Goal: Entertainment & Leisure: Consume media (video, audio)

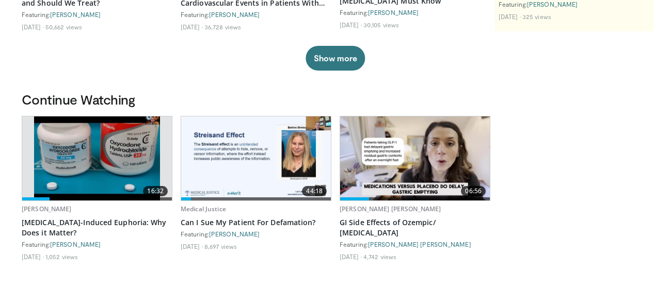
scroll to position [263, 0]
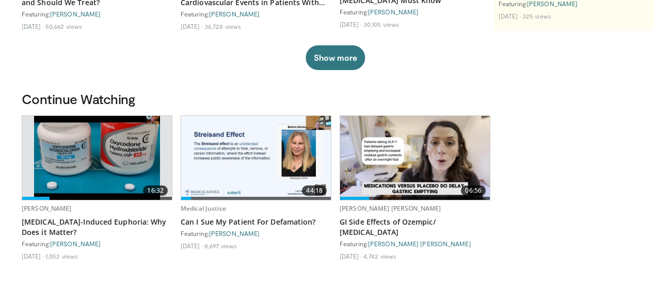
click at [252, 177] on img at bounding box center [256, 158] width 150 height 84
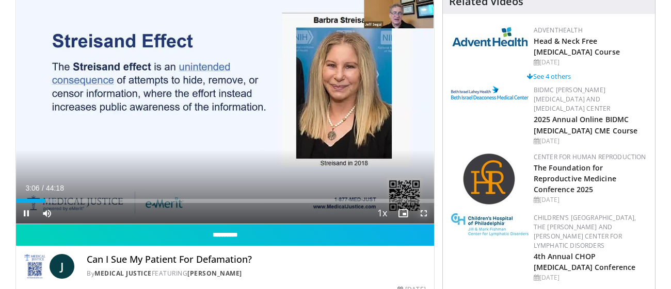
click at [423, 215] on span "Video Player" at bounding box center [423, 213] width 21 height 21
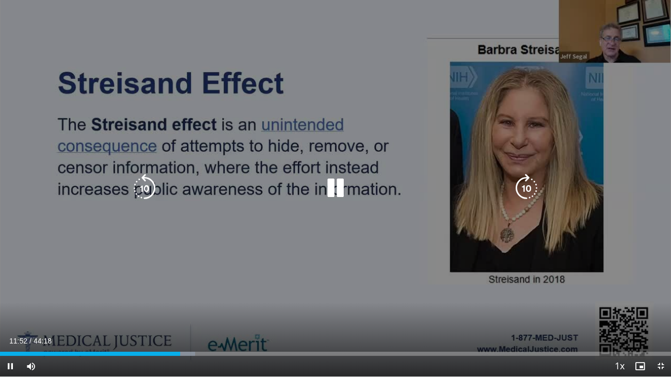
click at [534, 51] on div "10 seconds Tap to unmute" at bounding box center [335, 188] width 671 height 377
click at [330, 187] on icon "Video Player" at bounding box center [335, 188] width 29 height 29
click at [334, 240] on div "10 seconds Tap to unmute" at bounding box center [335, 188] width 671 height 377
click at [333, 192] on icon "Video Player" at bounding box center [335, 188] width 29 height 29
